Goal: Task Accomplishment & Management: Manage account settings

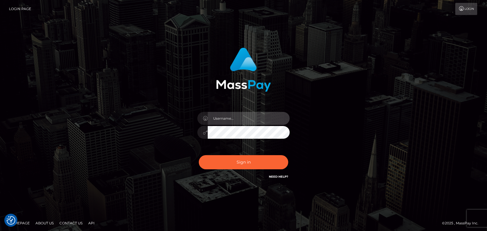
type input "[DOMAIN_NAME]"
click at [235, 117] on input "[DOMAIN_NAME]" at bounding box center [249, 118] width 82 height 13
click at [172, 89] on div at bounding box center [243, 67] width 151 height 48
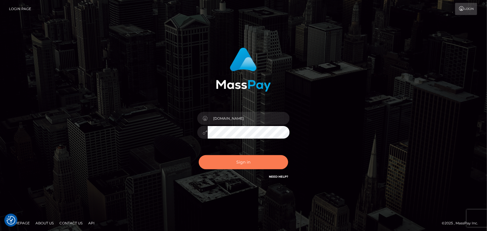
click at [246, 162] on button "Sign in" at bounding box center [243, 162] width 89 height 14
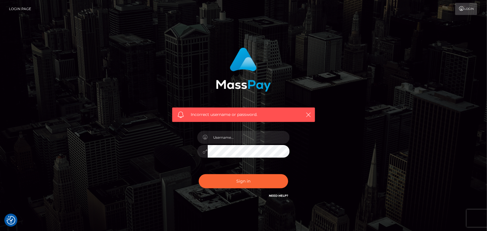
checkbox input "true"
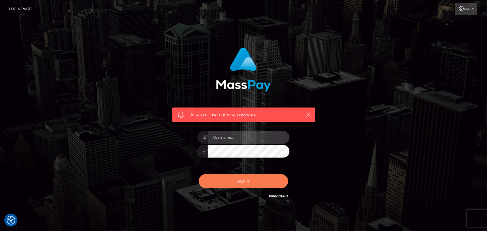
type input "fr.es"
click at [247, 179] on button "Sign in" at bounding box center [243, 181] width 89 height 14
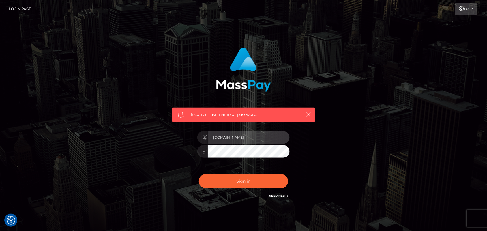
click at [255, 137] on input "fr.es" at bounding box center [249, 137] width 82 height 13
type input "df.es"
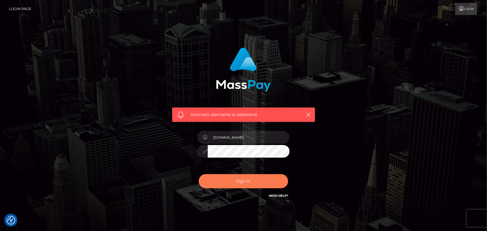
click at [236, 180] on button "Sign in" at bounding box center [243, 181] width 89 height 14
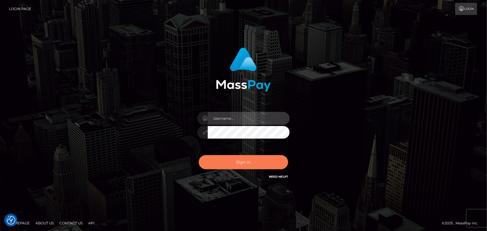
type input "[DOMAIN_NAME]"
click at [236, 159] on button "Sign in" at bounding box center [243, 162] width 89 height 14
type input "[DOMAIN_NAME]"
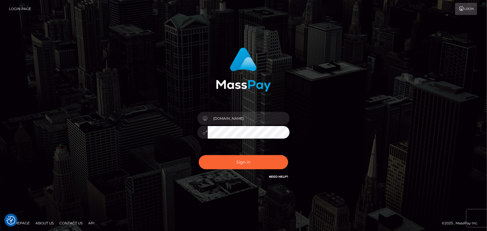
drag, startPoint x: 290, startPoint y: 64, endPoint x: 281, endPoint y: 93, distance: 30.4
click at [290, 64] on div at bounding box center [243, 67] width 151 height 48
click at [257, 159] on button "Sign in" at bounding box center [243, 162] width 89 height 14
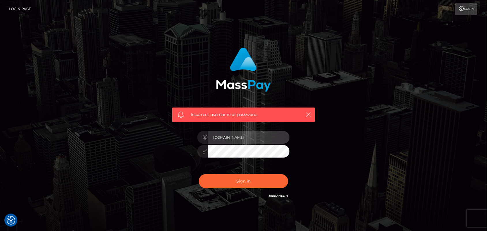
click at [232, 133] on input "[DOMAIN_NAME]" at bounding box center [249, 137] width 82 height 13
type input "df.es"
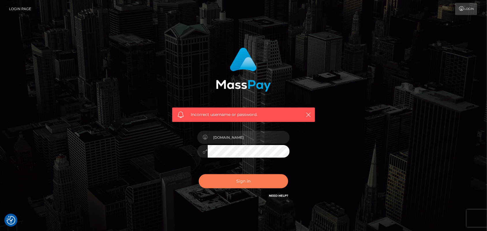
click at [241, 179] on button "Sign in" at bounding box center [243, 181] width 89 height 14
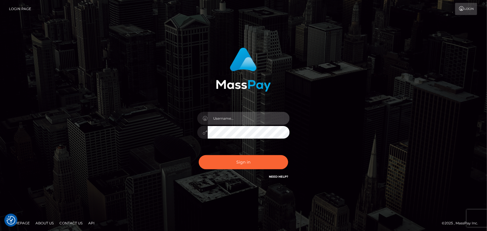
type input "[DOMAIN_NAME]"
click at [253, 154] on div "Sign in Need Help?" at bounding box center [243, 165] width 101 height 26
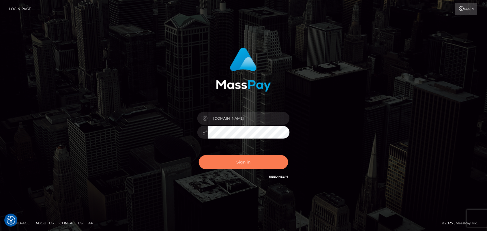
click at [252, 161] on button "Sign in" at bounding box center [243, 162] width 89 height 14
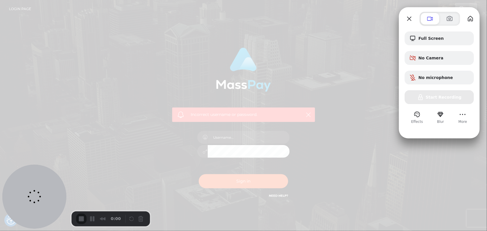
checkbox input "true"
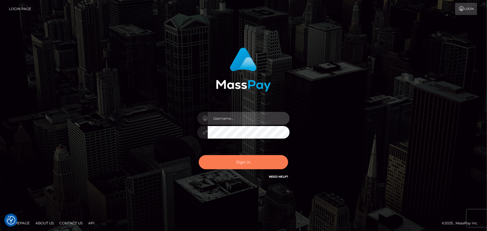
type input "[DOMAIN_NAME]"
click at [253, 166] on button "Sign in" at bounding box center [243, 162] width 89 height 14
click at [218, 158] on button "Sign in" at bounding box center [243, 162] width 89 height 14
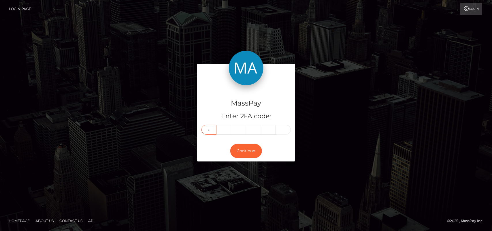
type input "8"
type input "2"
type input "4"
type input "3"
type input "1"
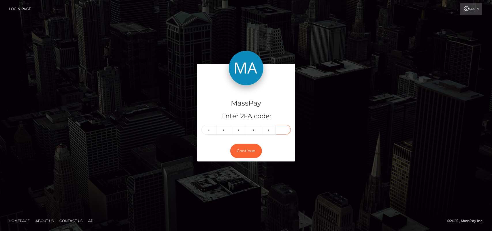
type input "5"
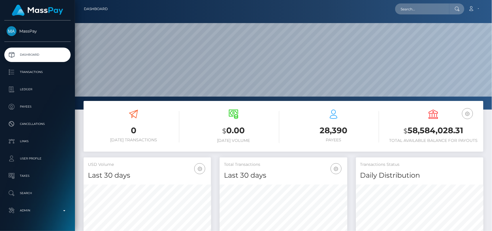
scroll to position [172, 127]
click at [412, 11] on input "text" at bounding box center [422, 8] width 54 height 11
paste input "[EMAIL_ADDRESS][DOMAIN_NAME]"
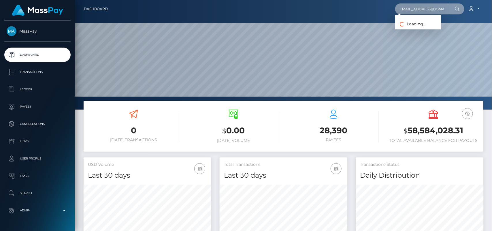
type input "[EMAIL_ADDRESS][DOMAIN_NAME]"
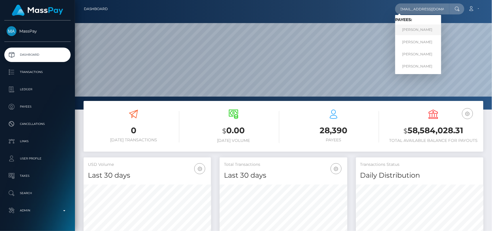
click at [411, 29] on link "[PERSON_NAME]" at bounding box center [418, 30] width 46 height 11
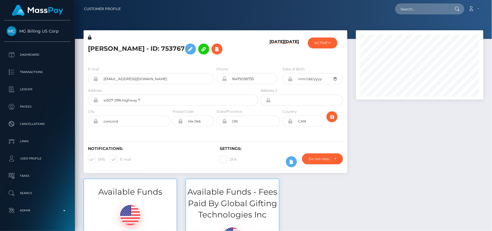
scroll to position [69, 127]
